Goal: Task Accomplishment & Management: Manage account settings

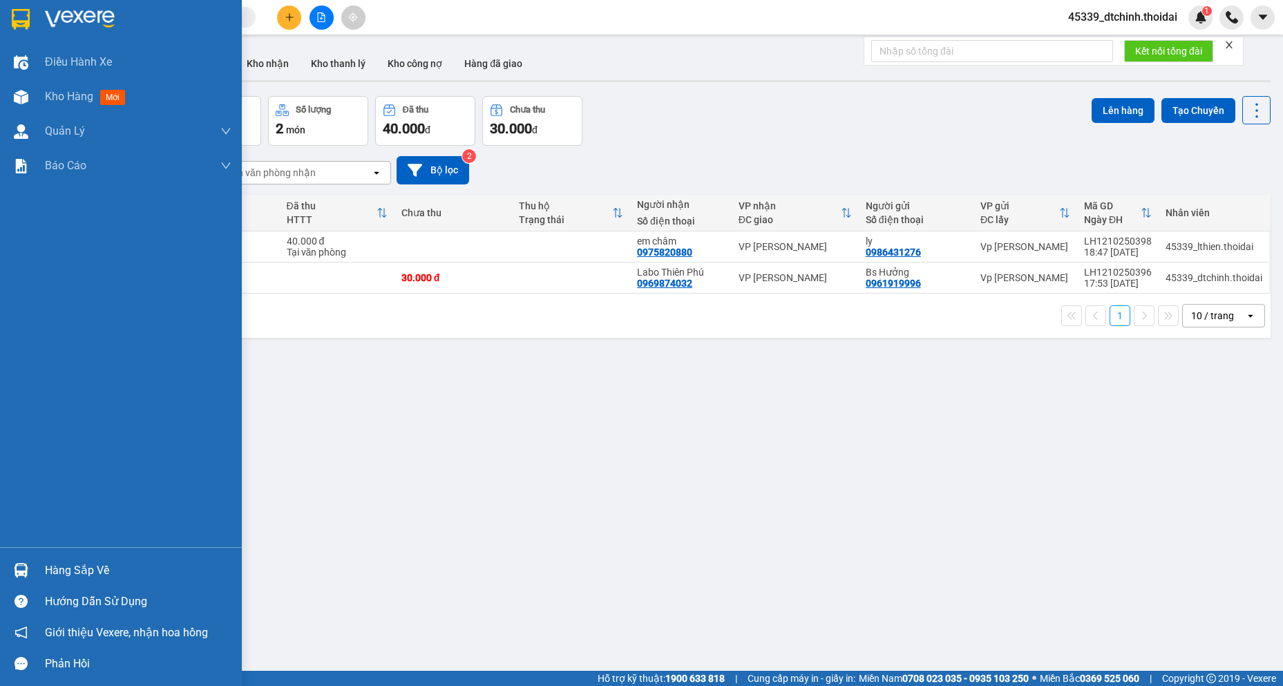
click at [77, 577] on div "Hàng sắp về" at bounding box center [138, 570] width 186 height 21
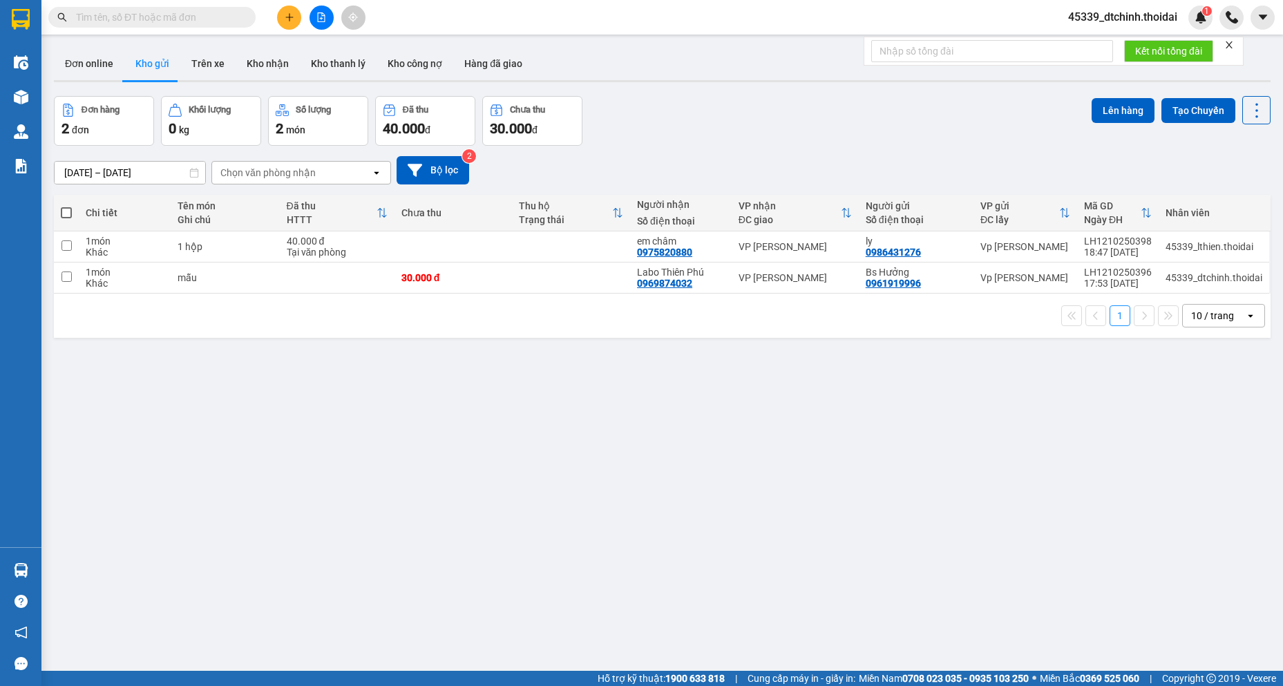
click at [445, 434] on section "Kết quả tìm kiếm ( 0 ) Bộ lọc No Data 45339_dtchinh.thoidai 1 Điều hành xe Kho …" at bounding box center [641, 343] width 1283 height 686
click at [66, 277] on input "checkbox" at bounding box center [66, 276] width 10 height 10
checkbox input "true"
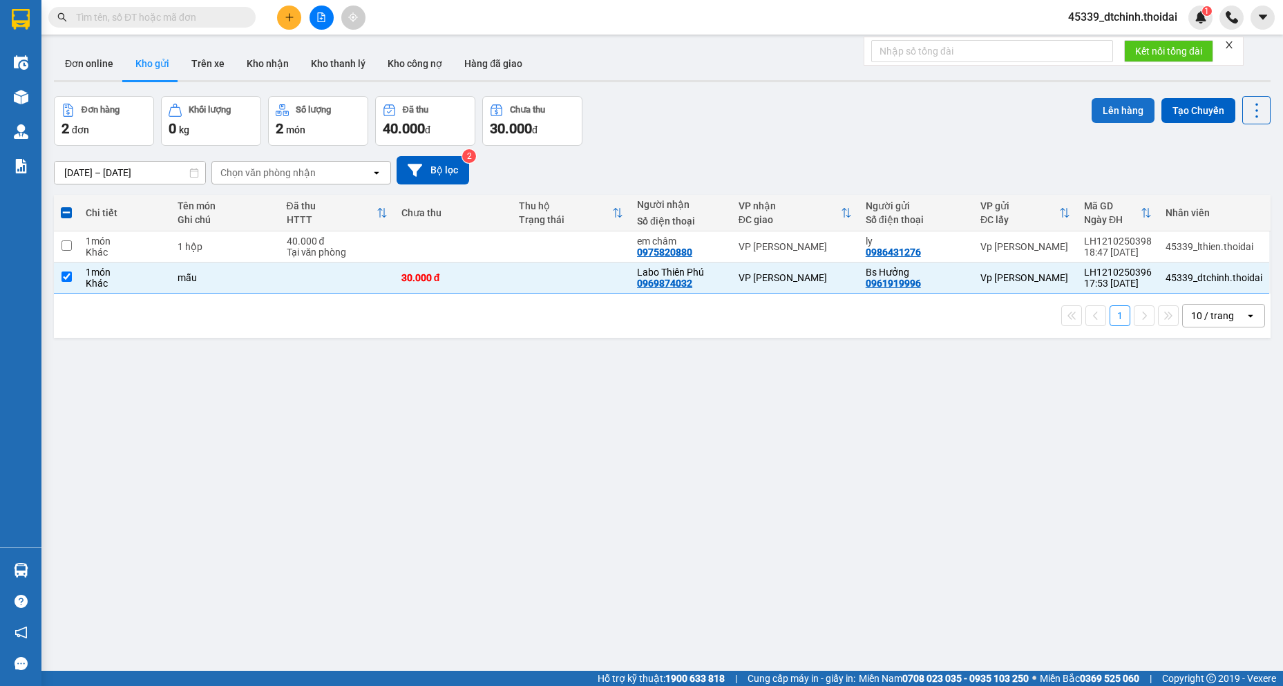
click at [1119, 104] on button "Lên hàng" at bounding box center [1122, 110] width 63 height 25
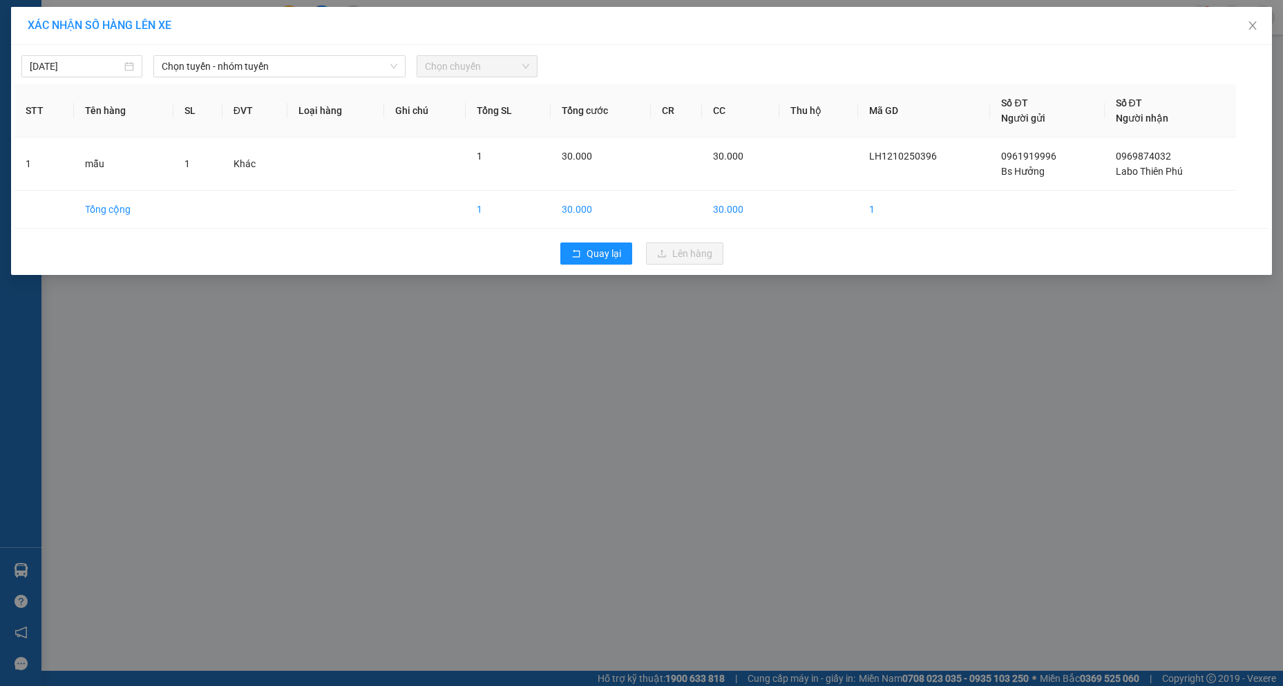
click at [482, 68] on span "Chọn chuyến" at bounding box center [477, 66] width 104 height 21
click at [320, 72] on span "Chọn tuyến - nhóm tuyến" at bounding box center [280, 66] width 236 height 21
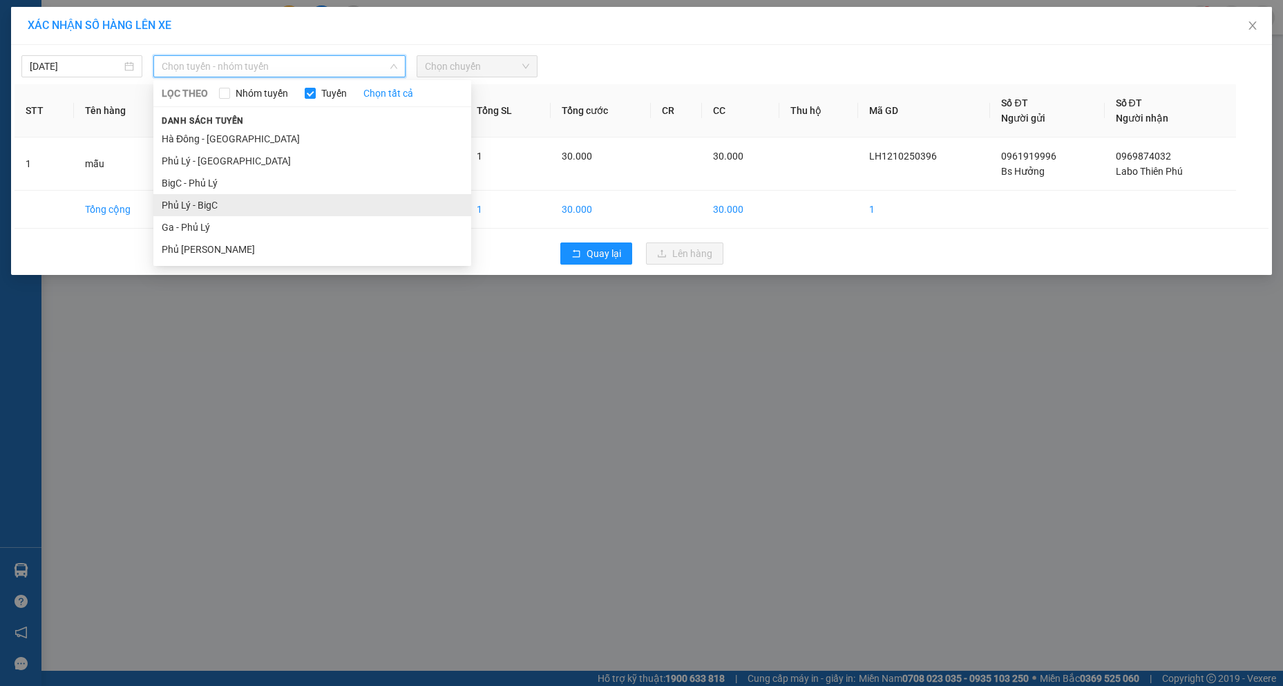
click at [246, 200] on li "Phủ Lý - BigC" at bounding box center [312, 205] width 318 height 22
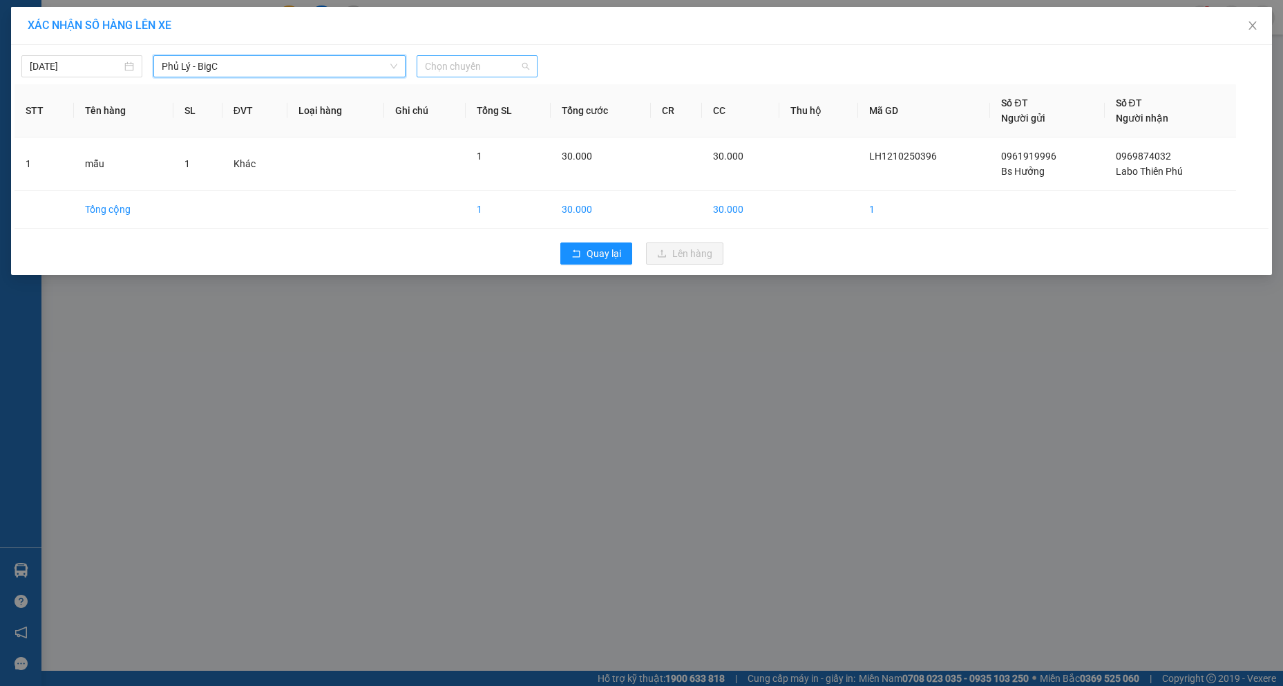
click at [479, 68] on span "Chọn chuyến" at bounding box center [477, 66] width 104 height 21
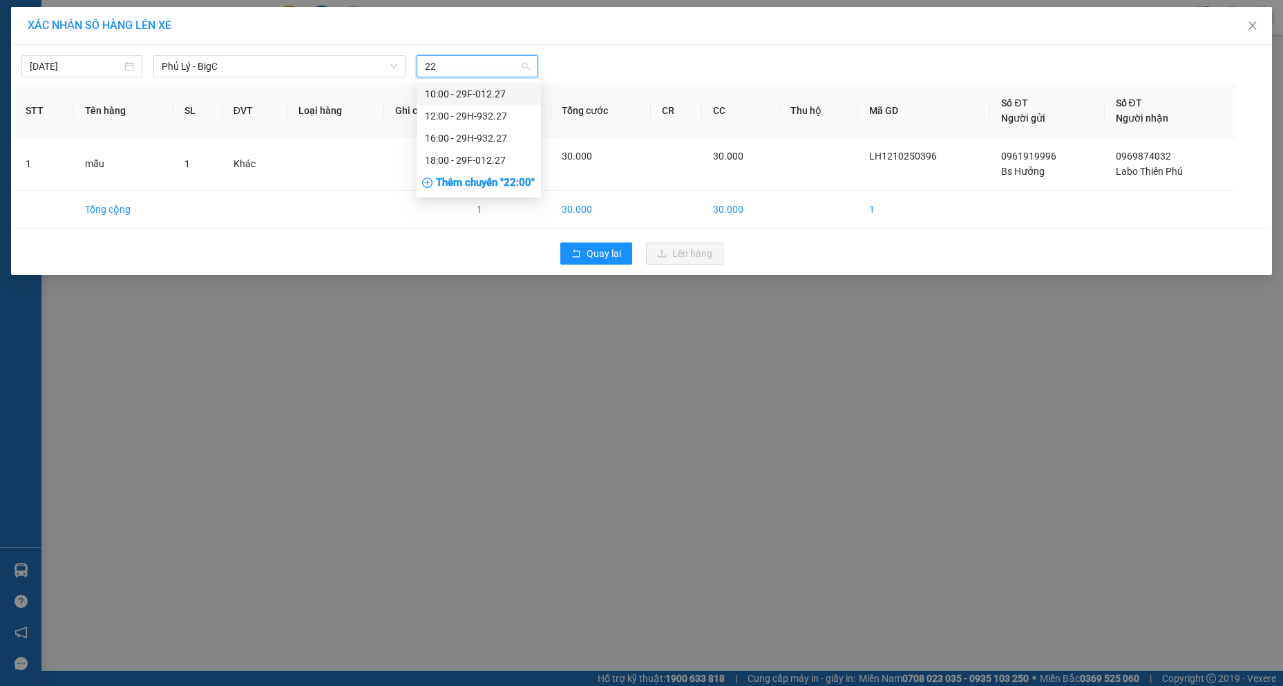
type input "227"
click at [482, 155] on div "18:00 - 29F-012.27" at bounding box center [479, 160] width 108 height 15
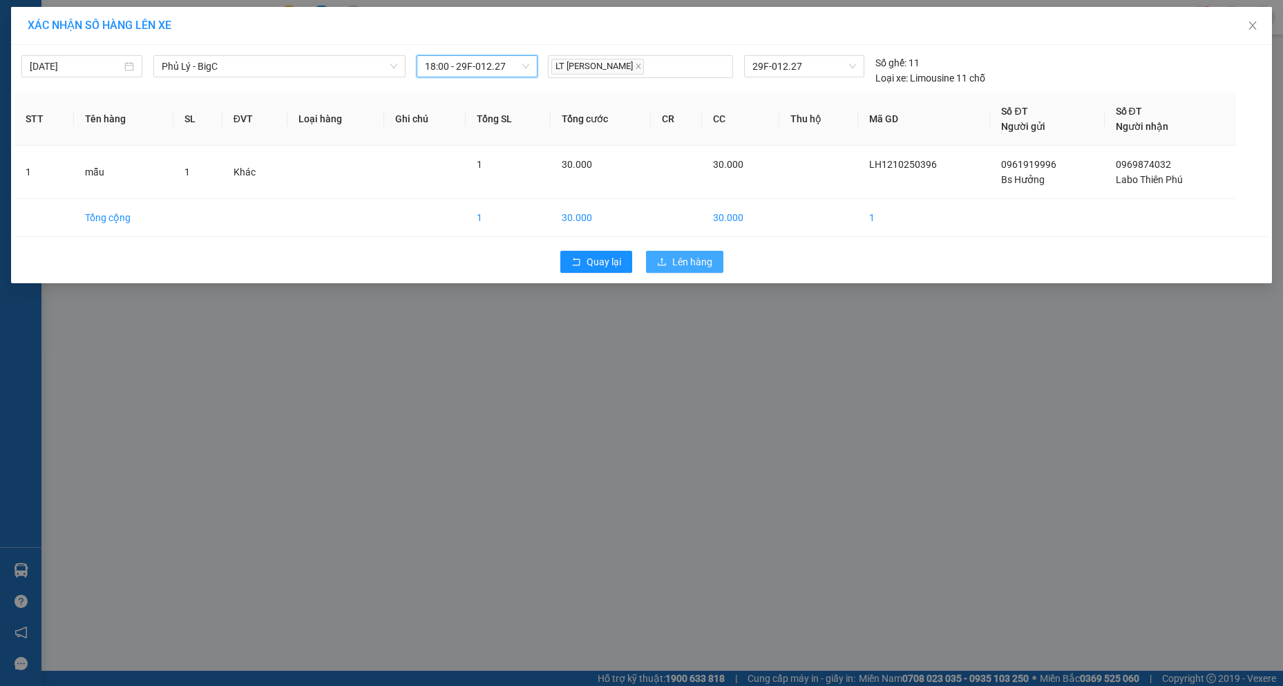
click at [678, 257] on span "Lên hàng" at bounding box center [692, 261] width 40 height 15
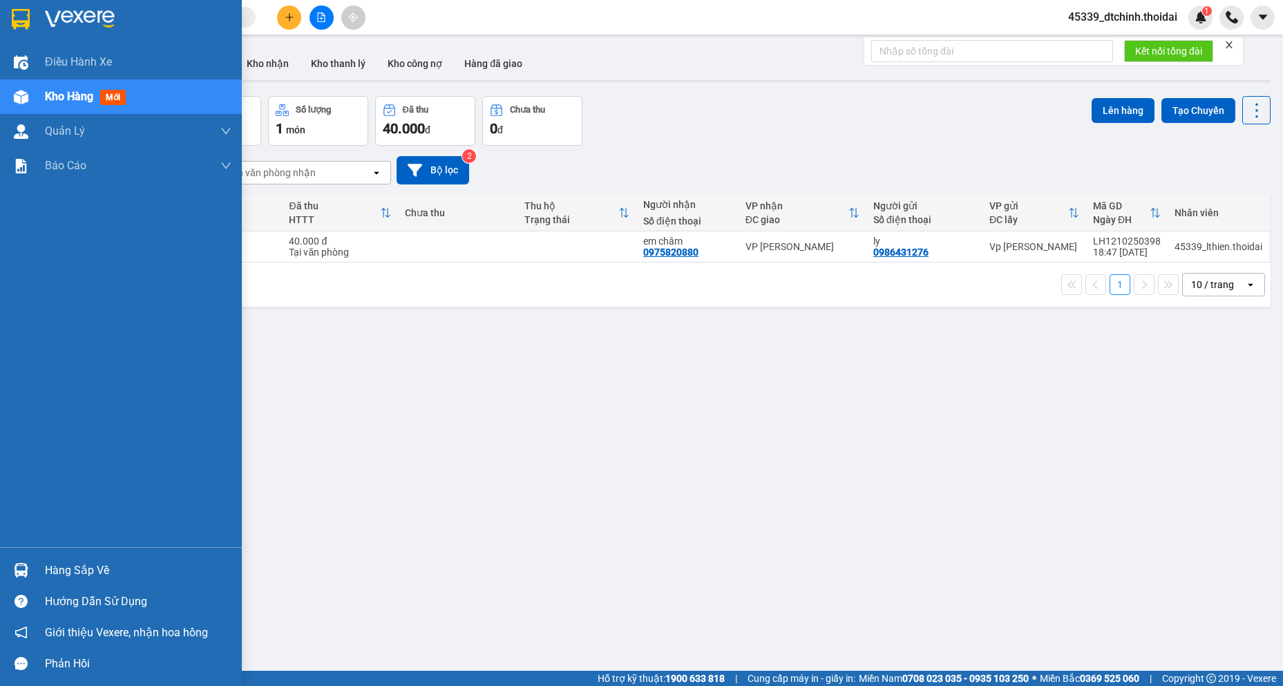
click at [77, 566] on div "Hàng sắp về" at bounding box center [138, 570] width 186 height 21
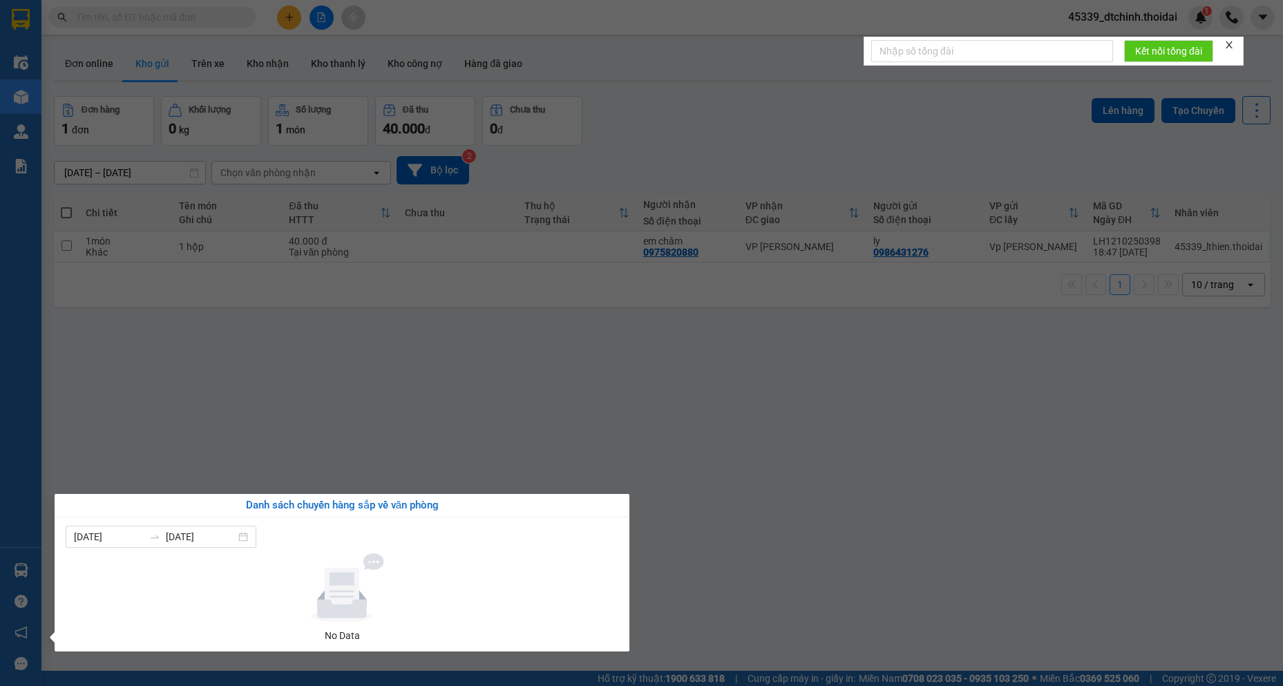
click at [275, 62] on section "Kết quả tìm kiếm ( 0 ) Bộ lọc No Data 45339_dtchinh.thoidai 1 Điều hành xe Kho …" at bounding box center [641, 343] width 1283 height 686
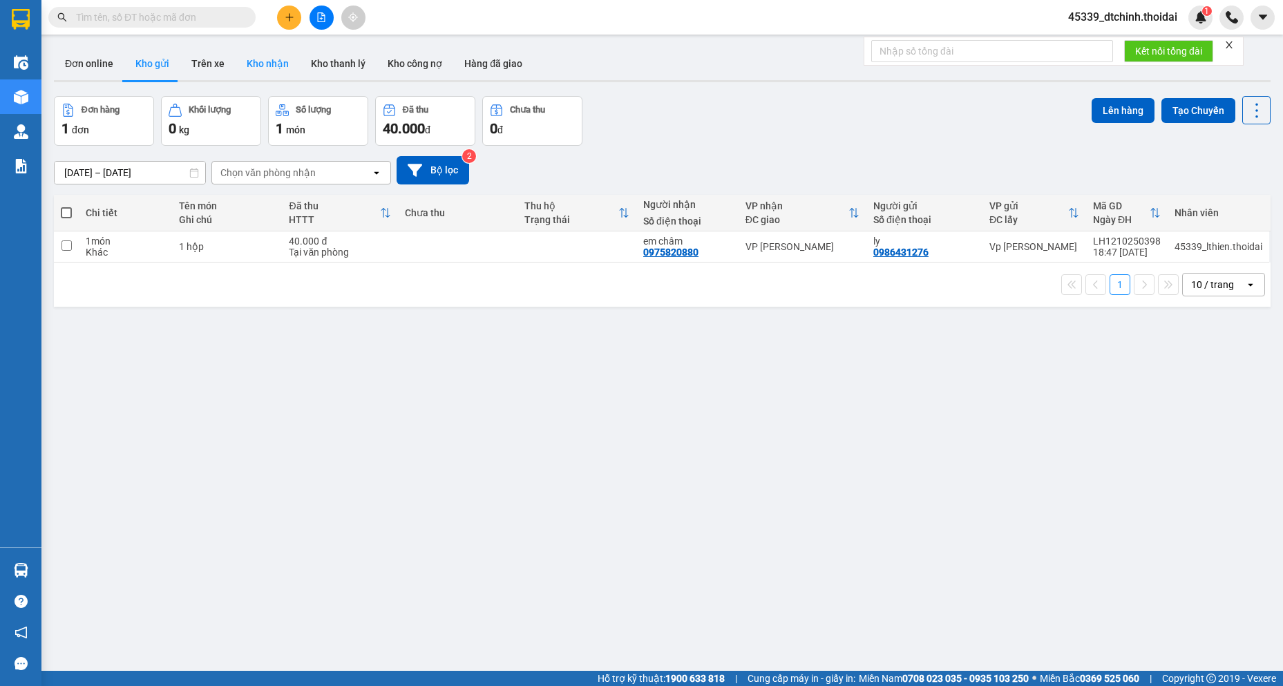
click at [269, 64] on button "Kho nhận" at bounding box center [268, 63] width 64 height 33
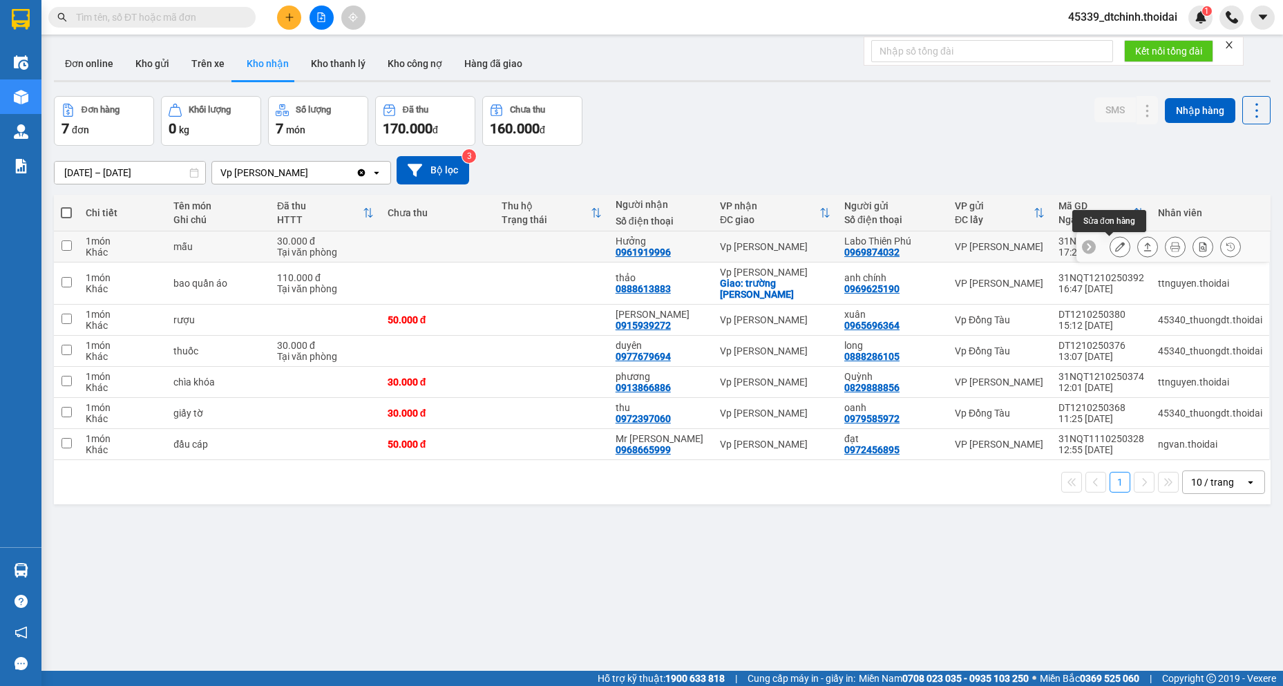
click at [1119, 247] on div at bounding box center [1119, 246] width 21 height 21
click at [1119, 246] on div at bounding box center [1119, 246] width 21 height 21
click at [1115, 246] on icon at bounding box center [1120, 247] width 10 height 10
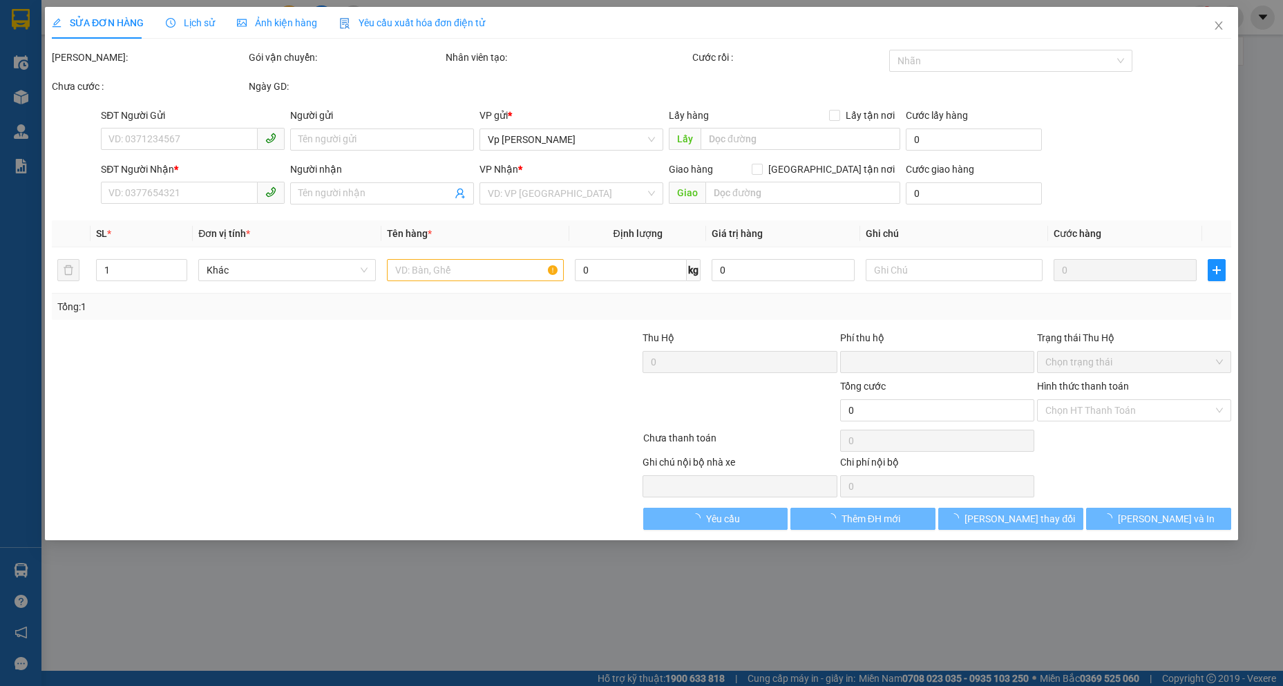
type input "0969874032"
type input "Labo Thiên Phú"
type input "0961919996"
type input "Hưởng"
type input "0"
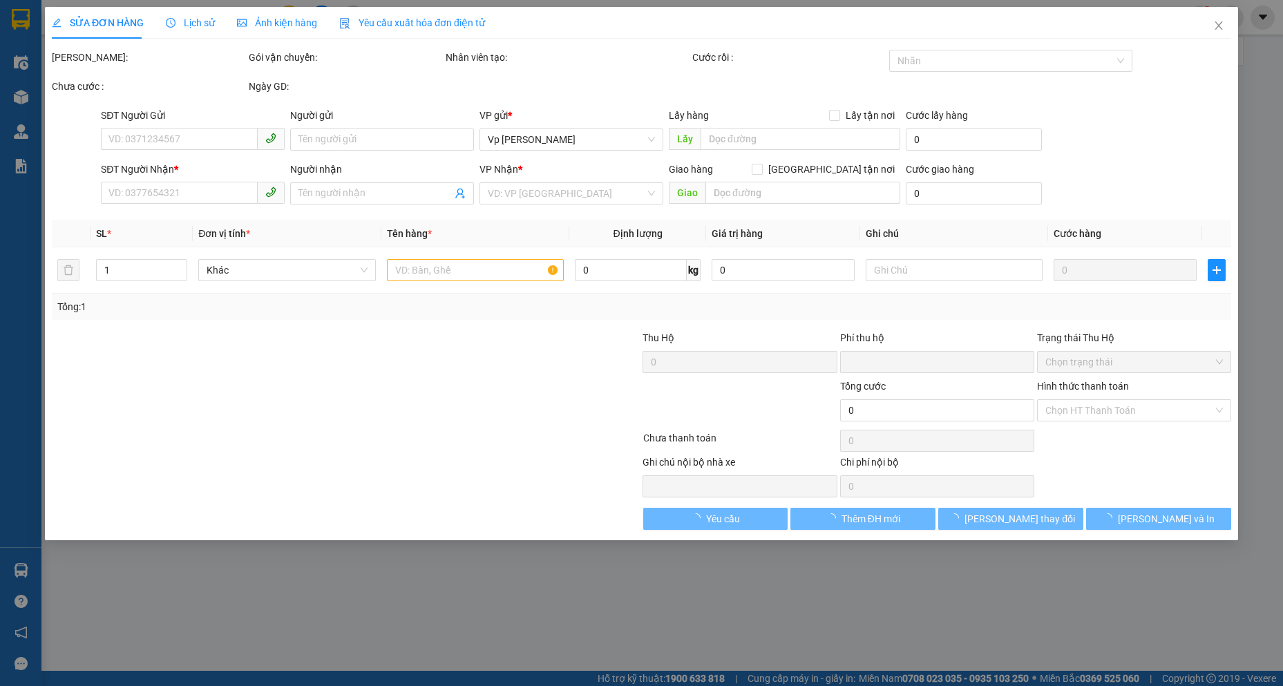
type input "30.000"
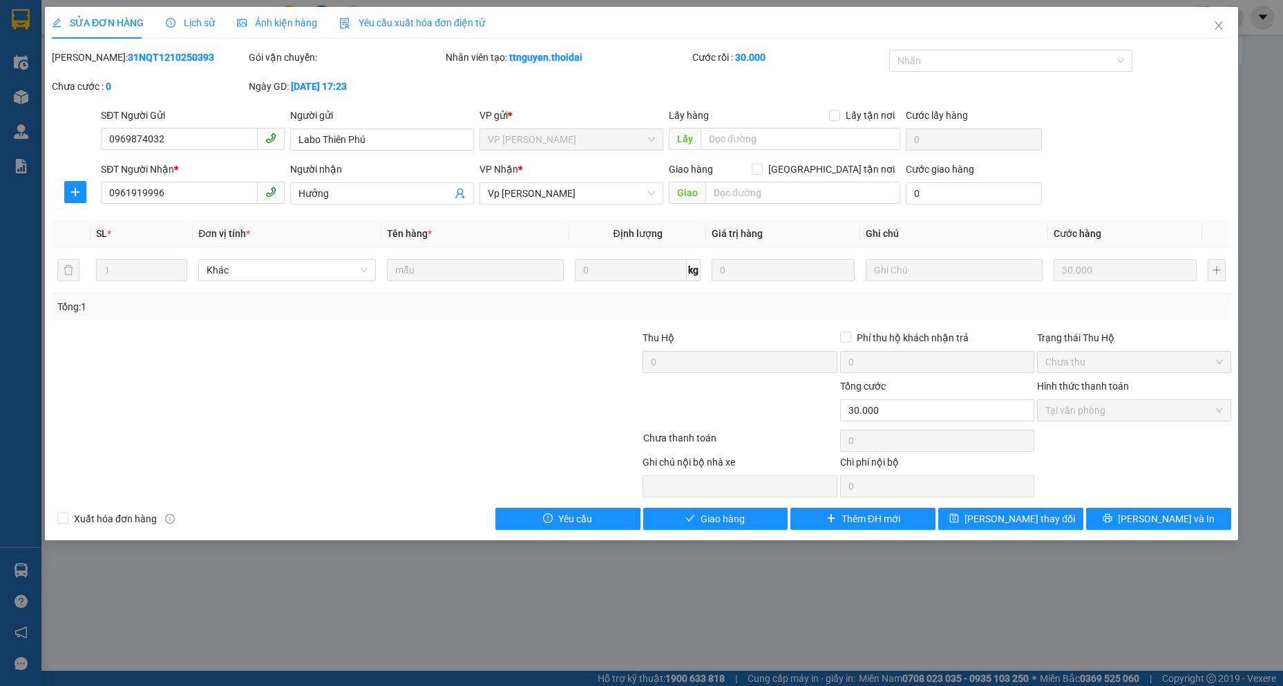
click at [179, 22] on span "Lịch sử" at bounding box center [190, 22] width 49 height 11
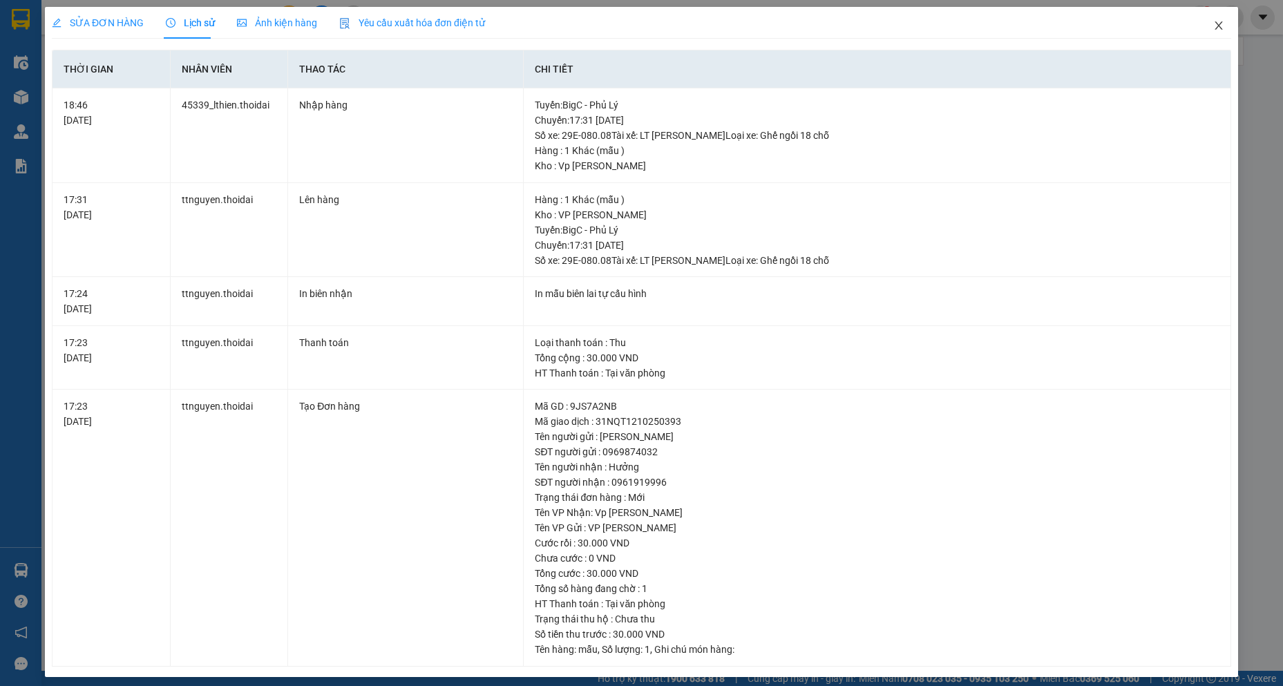
click at [1213, 23] on icon "close" at bounding box center [1218, 25] width 11 height 11
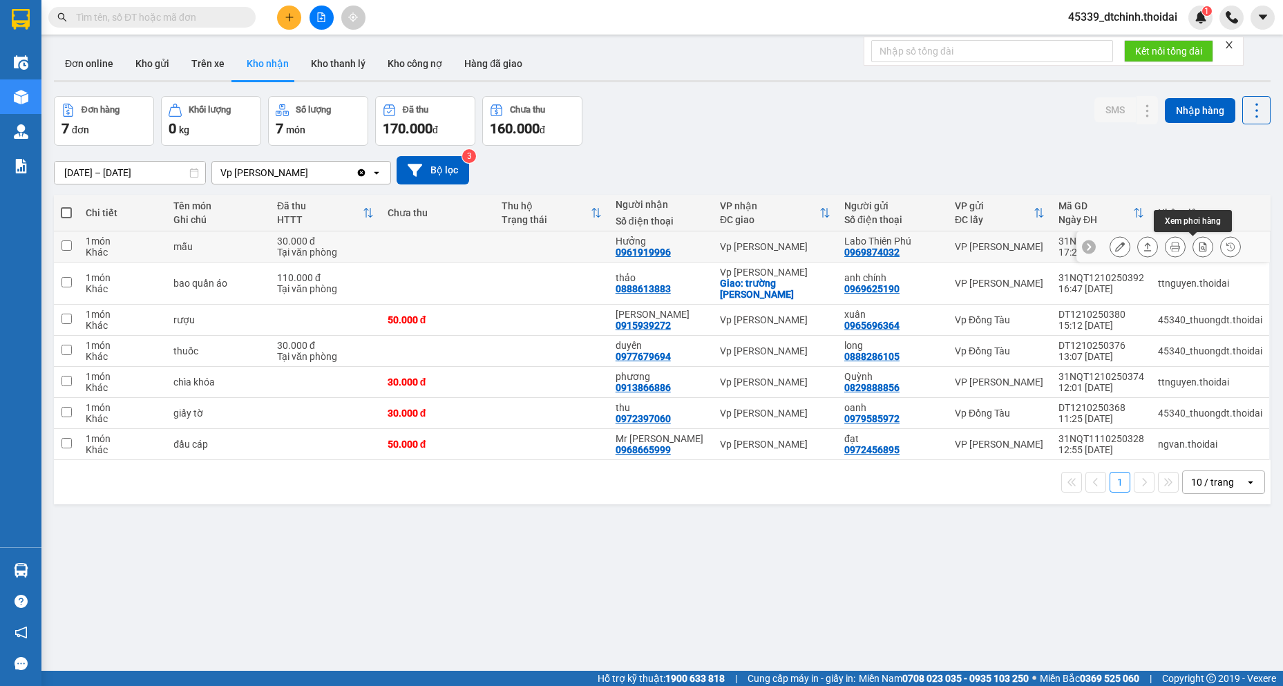
click at [1142, 248] on icon at bounding box center [1147, 247] width 10 height 10
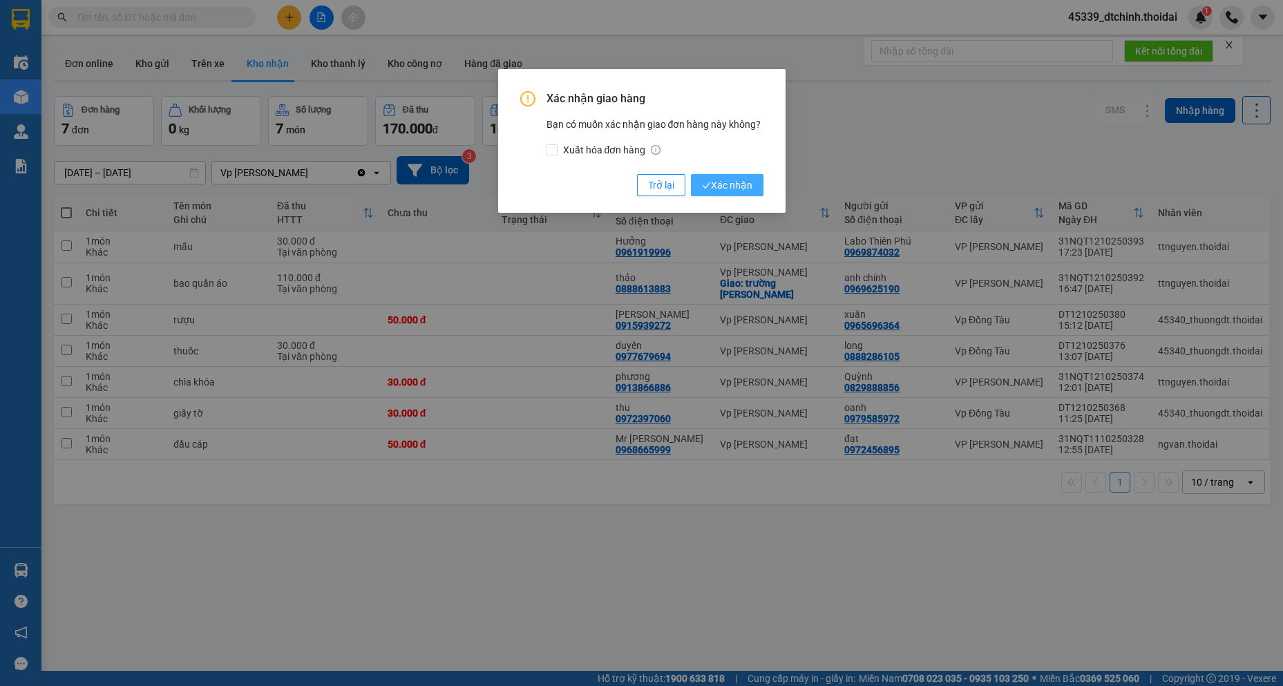
click at [744, 187] on span "Xác nhận" at bounding box center [727, 185] width 50 height 15
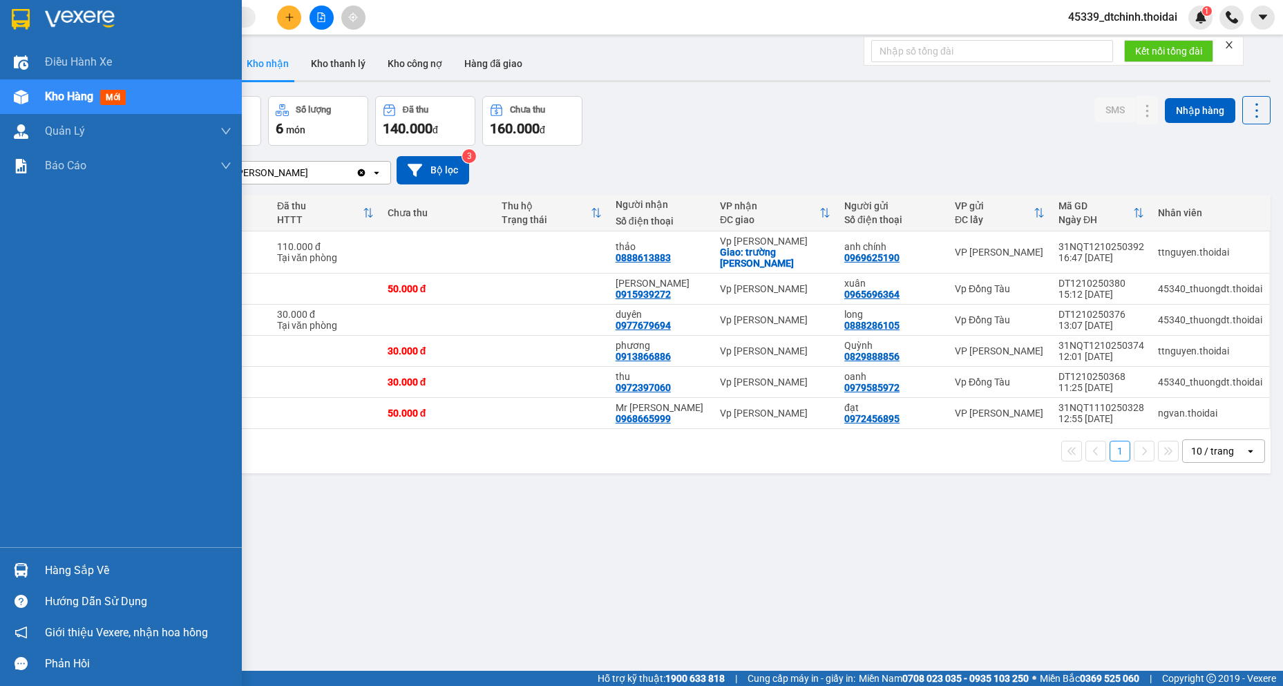
click at [46, 566] on div "Hàng sắp về" at bounding box center [138, 570] width 186 height 21
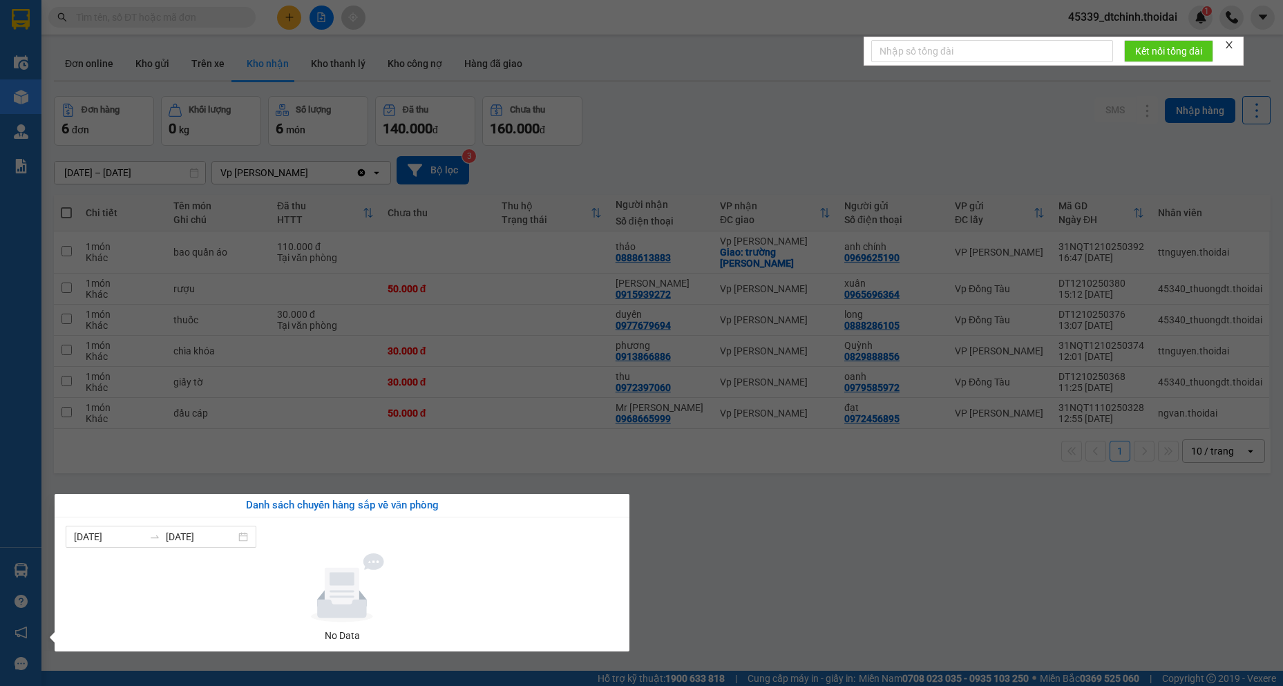
click at [696, 121] on section "Kết quả tìm kiếm ( 0 ) Bộ lọc No Data 45339_dtchinh.thoidai 1 Điều hành xe Kho …" at bounding box center [641, 343] width 1283 height 686
